Goal: Task Accomplishment & Management: Use online tool/utility

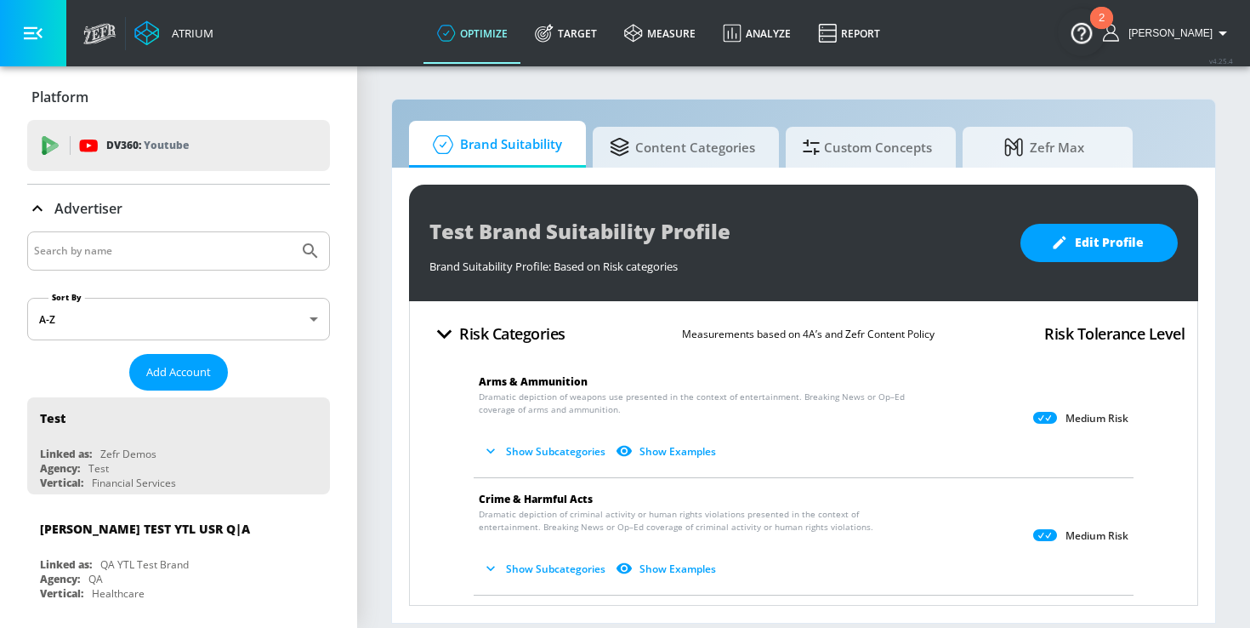
click at [185, 254] on input "Search by name" at bounding box center [163, 251] width 258 height 22
type input "[PERSON_NAME]'s"
click at [304, 251] on icon "Submit Search" at bounding box center [310, 251] width 20 height 20
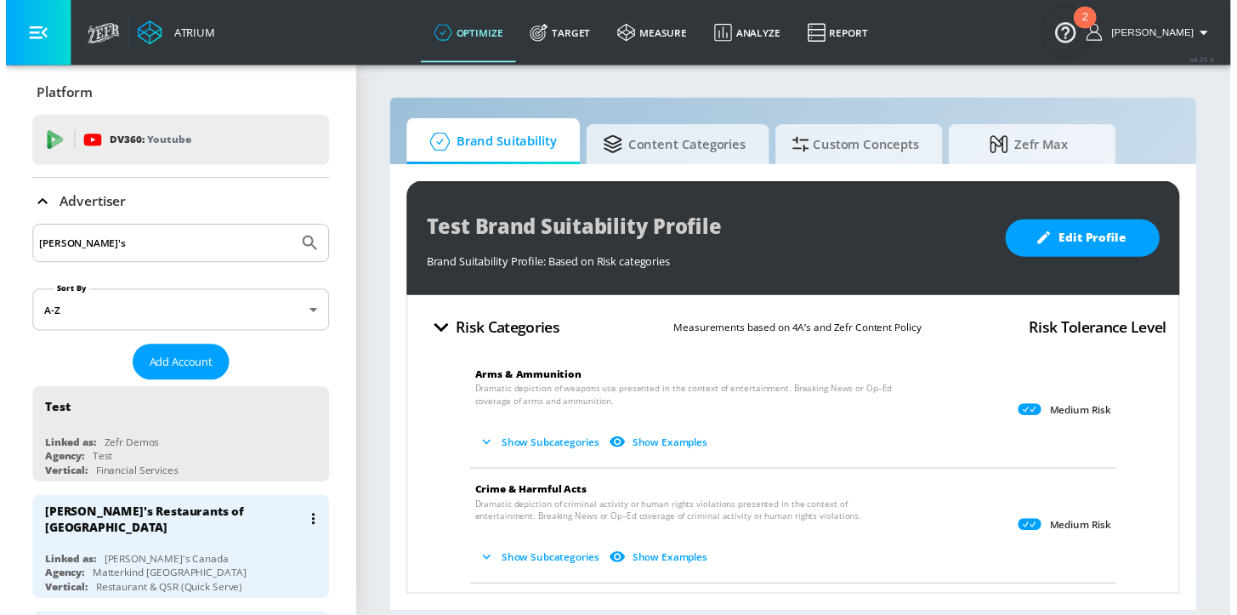
scroll to position [3, 0]
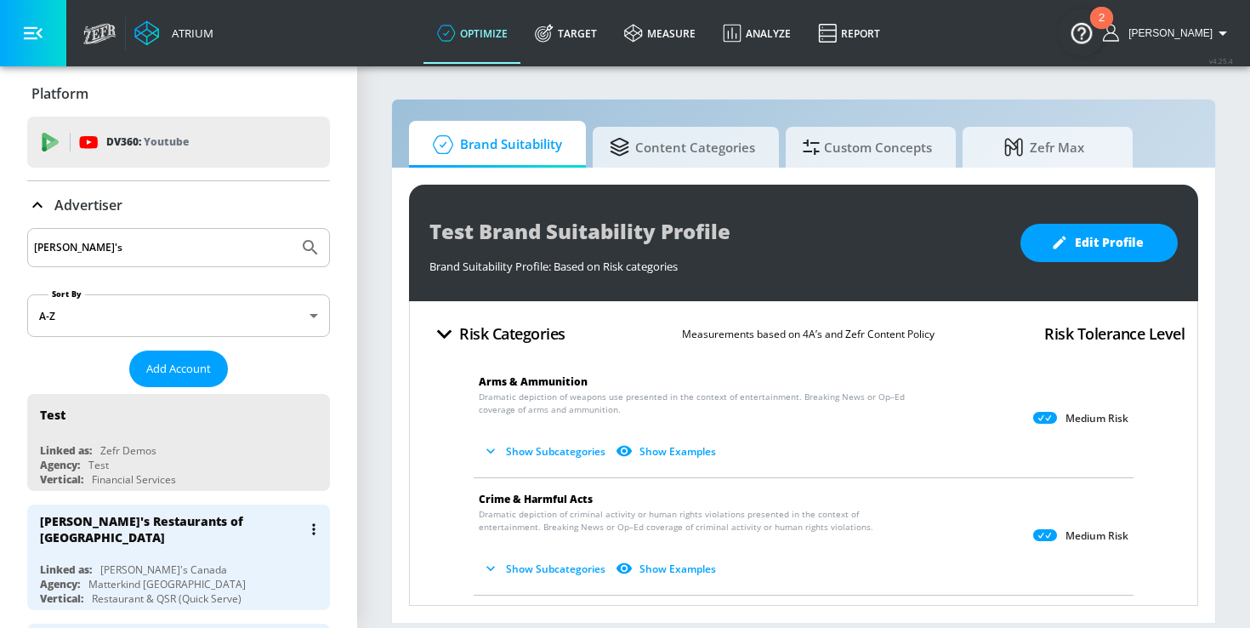
click at [219, 543] on div "[PERSON_NAME]'s Restaurants of [GEOGRAPHIC_DATA]" at bounding box center [183, 528] width 286 height 49
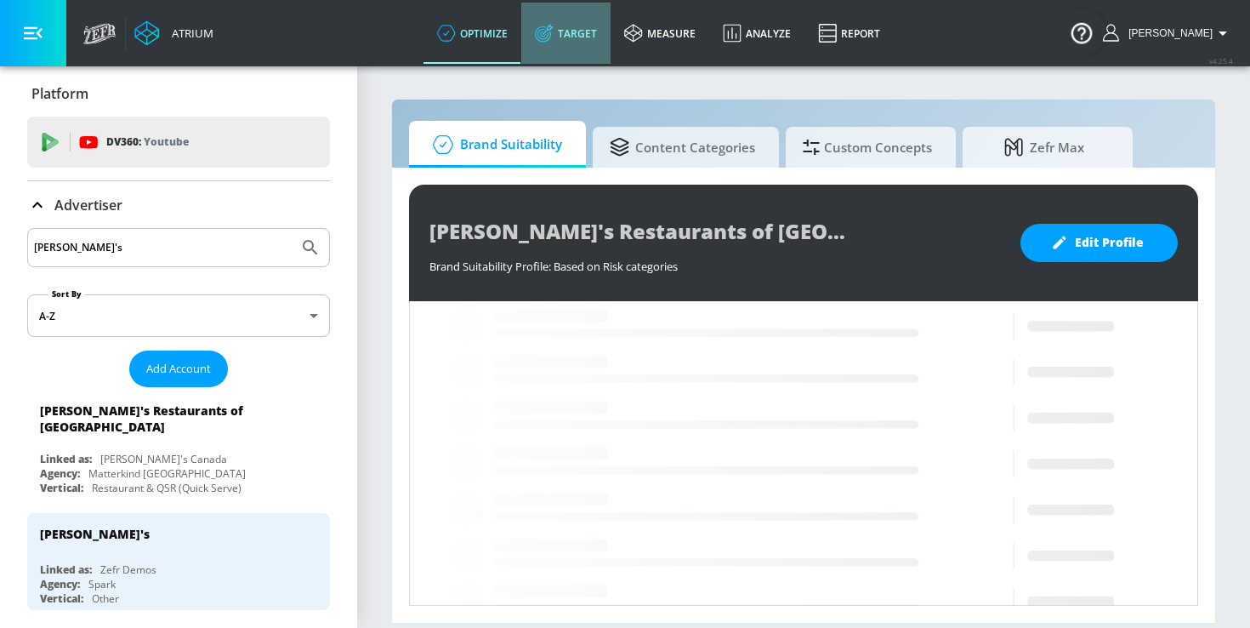
click at [607, 31] on link "Target" at bounding box center [565, 33] width 89 height 61
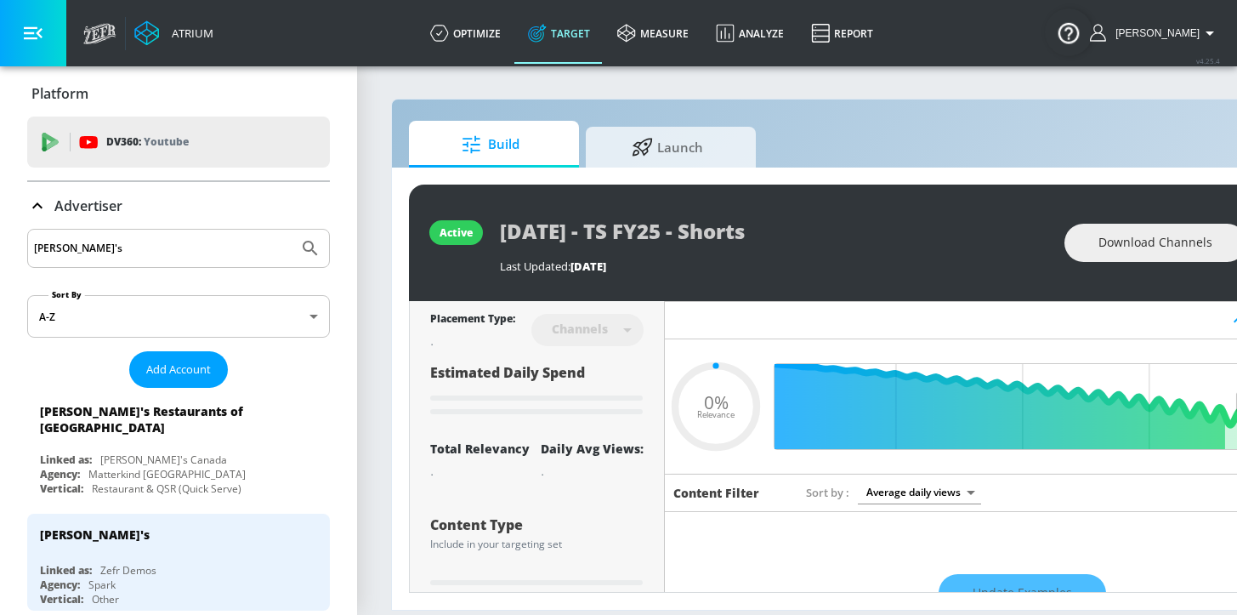
type input "0.05"
click at [236, 440] on div "[PERSON_NAME]'s Restaurants of [GEOGRAPHIC_DATA] Linked as: [PERSON_NAME]'s Can…" at bounding box center [178, 447] width 303 height 105
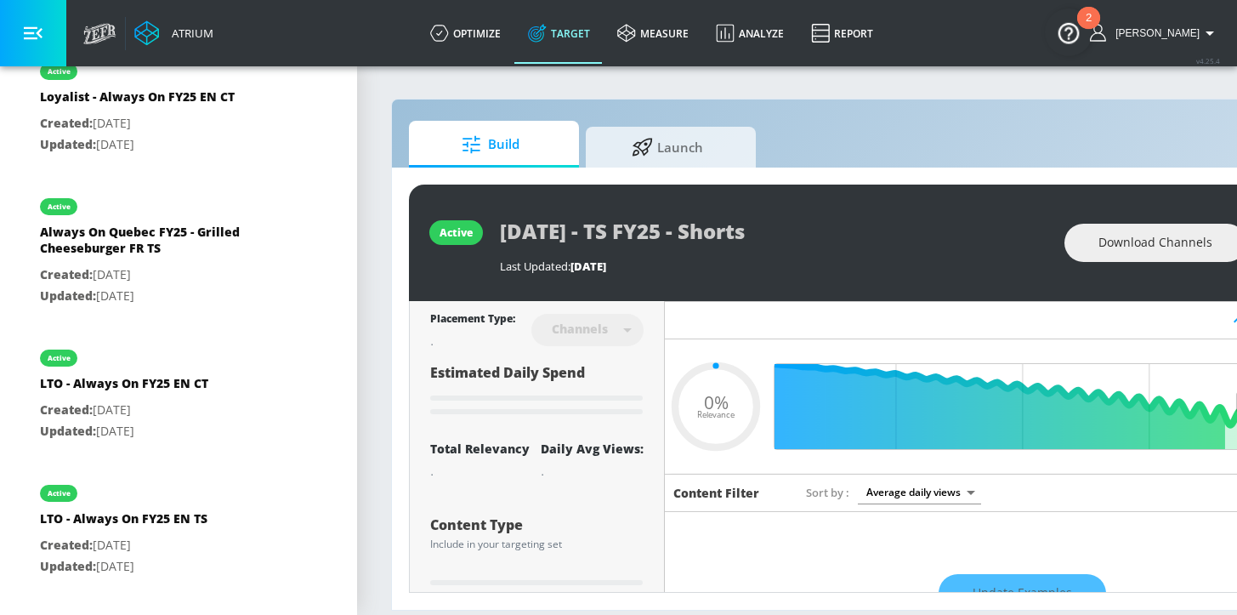
scroll to position [960, 0]
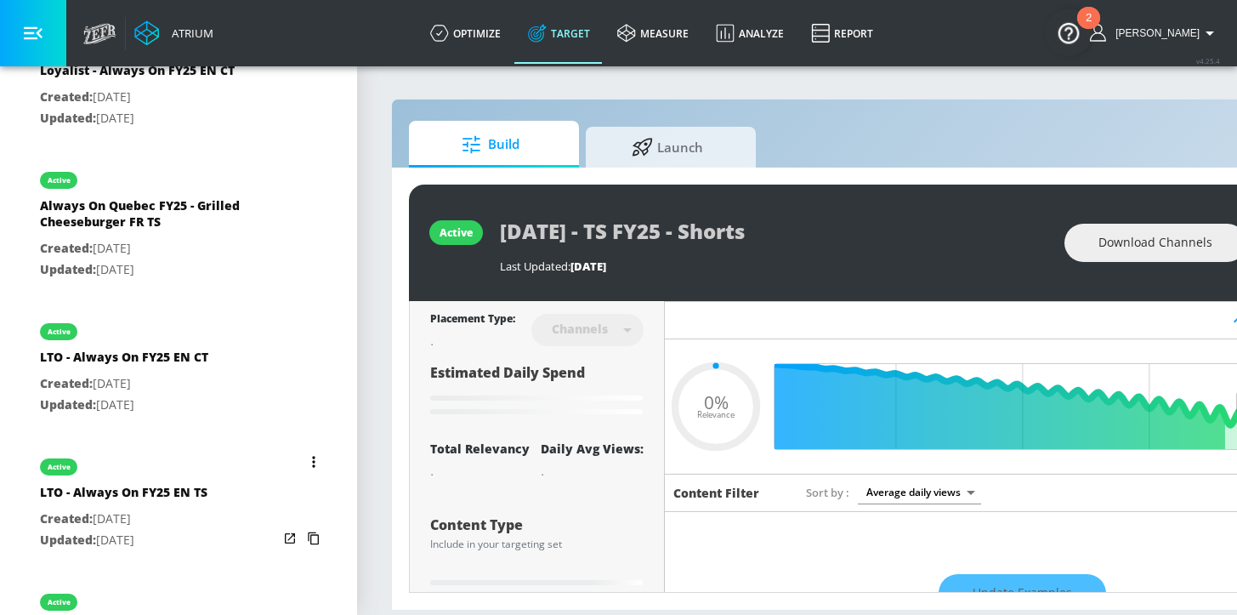
click at [206, 509] on p "Created: [DATE]" at bounding box center [124, 519] width 168 height 21
type input "LTO - Always On FY25 EN TS"
type input "videos"
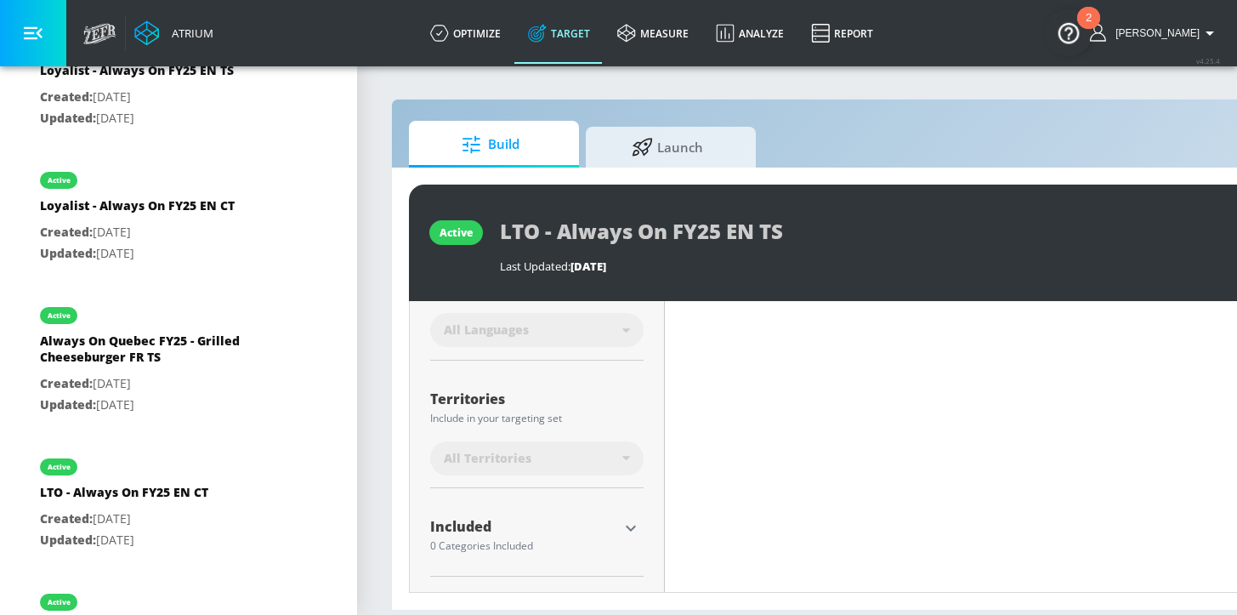
scroll to position [453, 0]
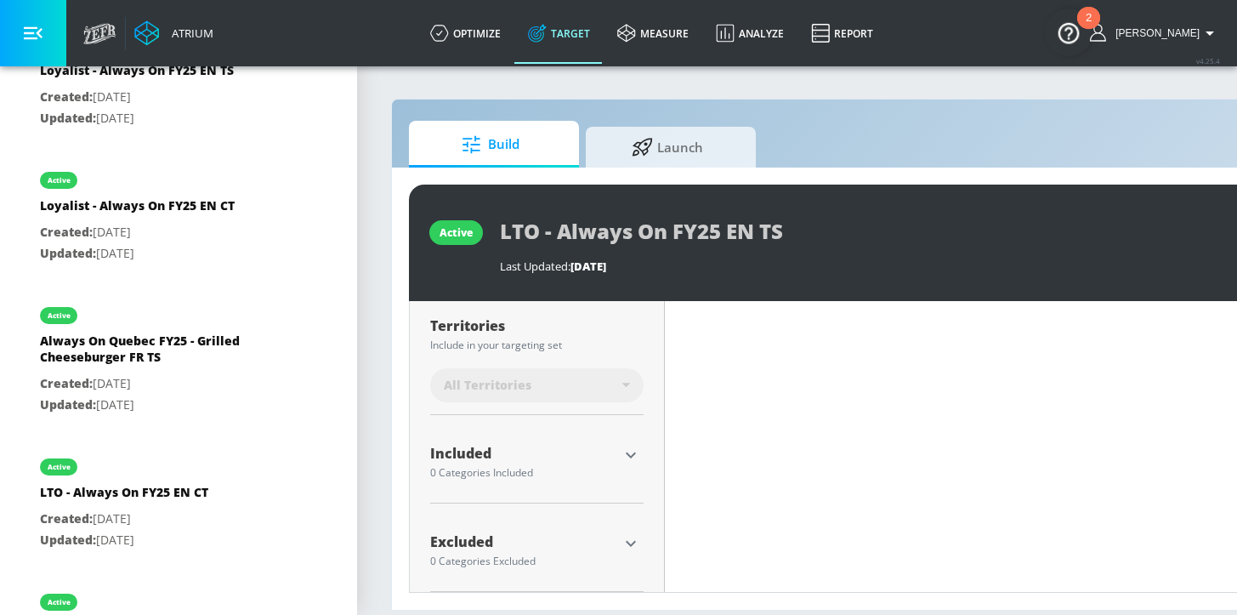
click at [630, 452] on icon "button" at bounding box center [631, 455] width 20 height 20
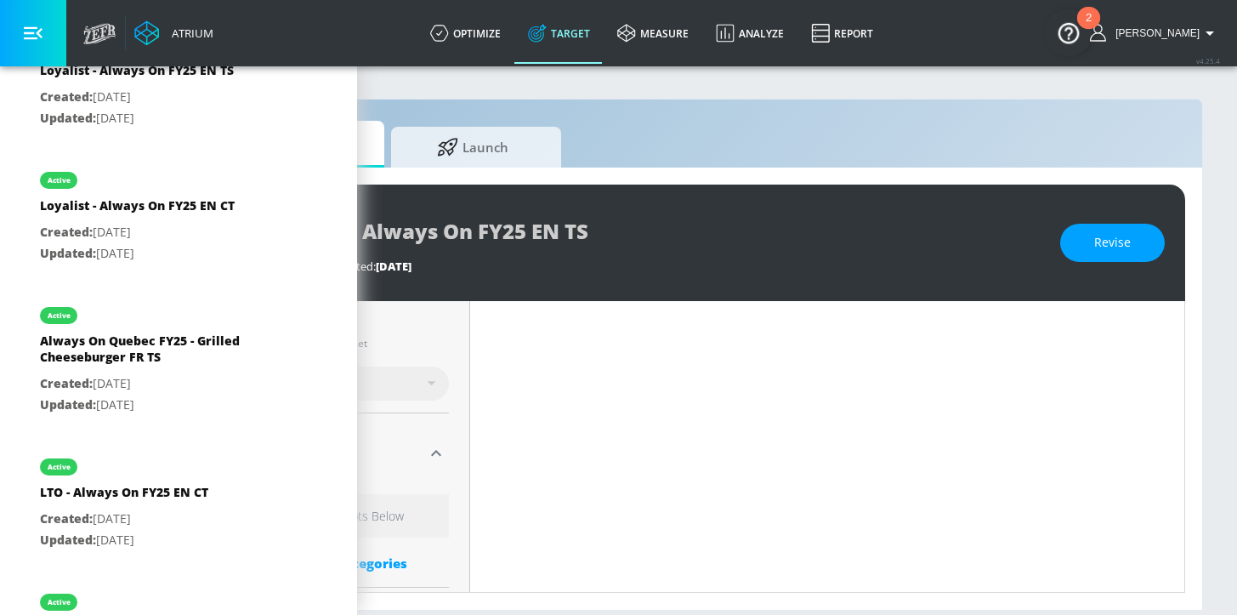
scroll to position [0, 0]
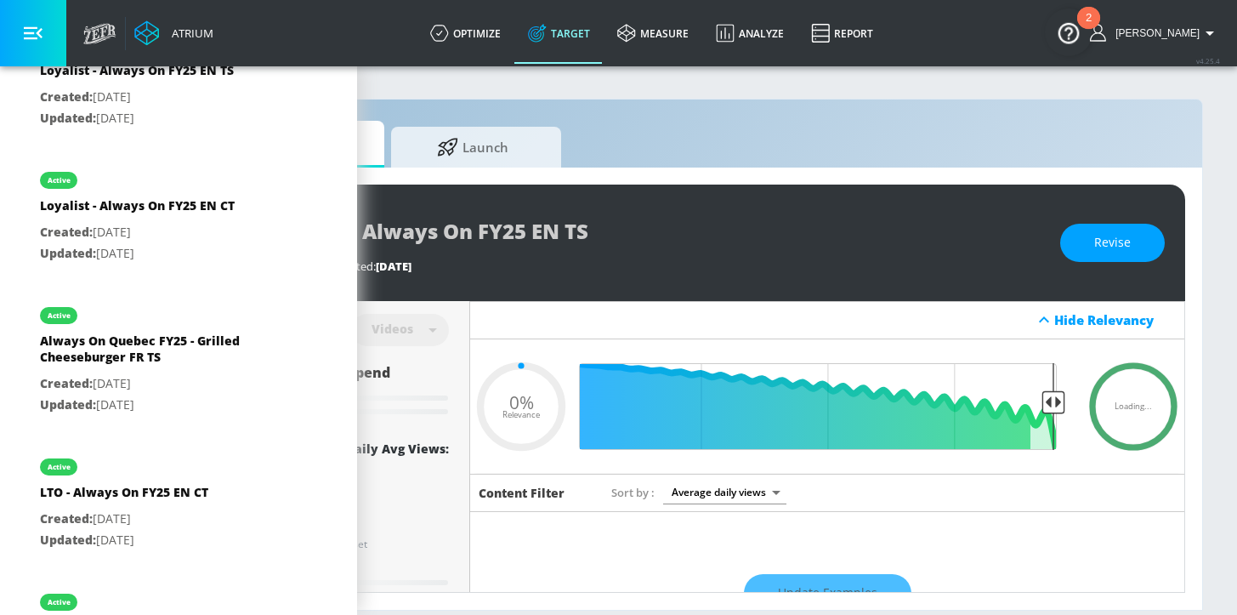
type input "0.37"
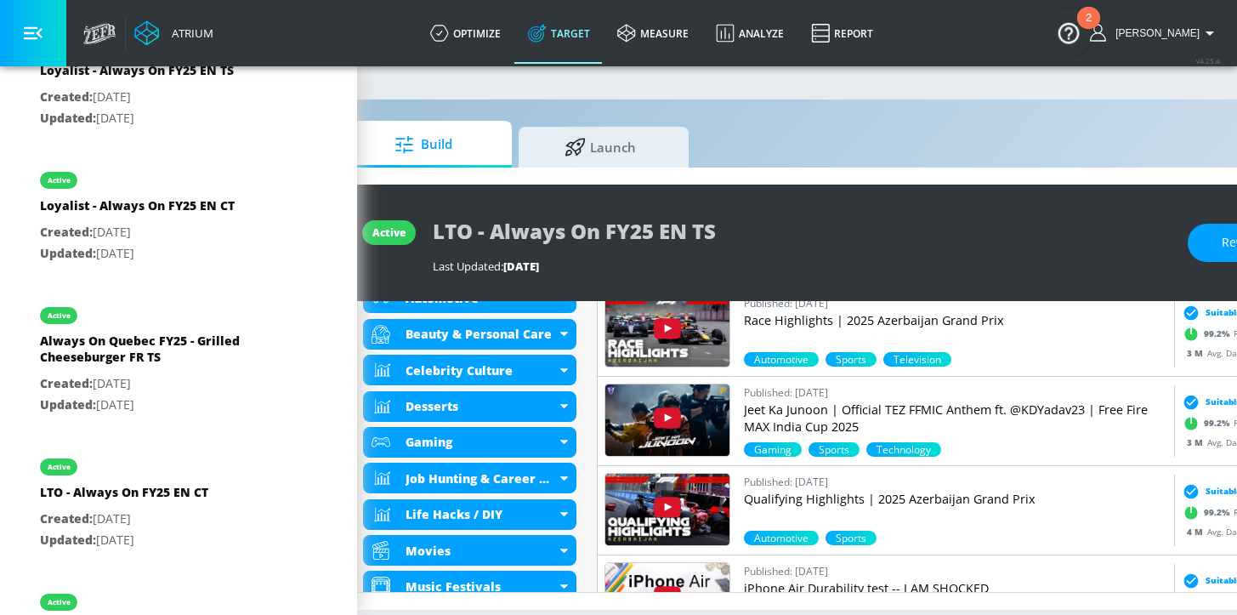
scroll to position [669, 0]
